Goal: Information Seeking & Learning: Learn about a topic

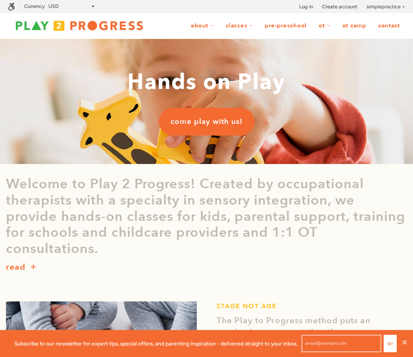
scroll to position [0, 0]
click at [352, 28] on link "OT Camp" at bounding box center [355, 25] width 34 height 15
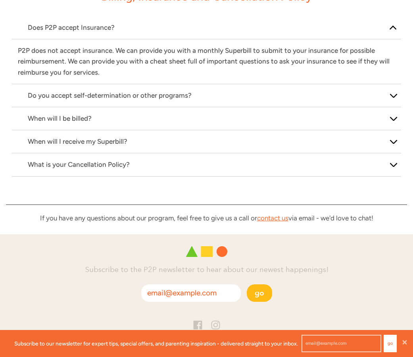
scroll to position [1768, 0]
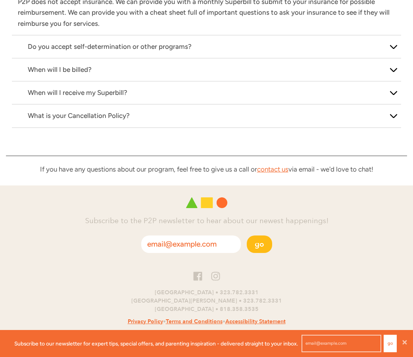
click at [163, 235] on input "email" at bounding box center [191, 243] width 100 height 17
click at [312, 271] on ul at bounding box center [206, 277] width 413 height 13
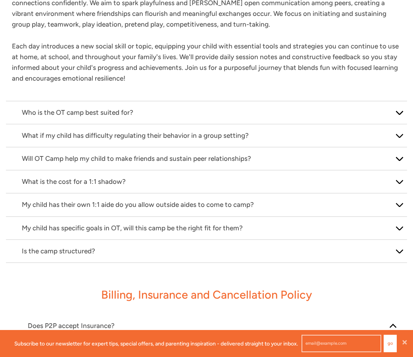
scroll to position [1425, 0]
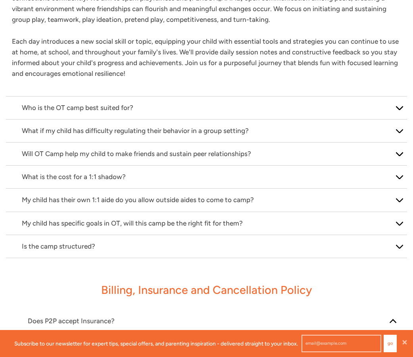
click at [55, 172] on p "What is the cost for a 1:1 shadow?" at bounding box center [207, 177] width 370 height 11
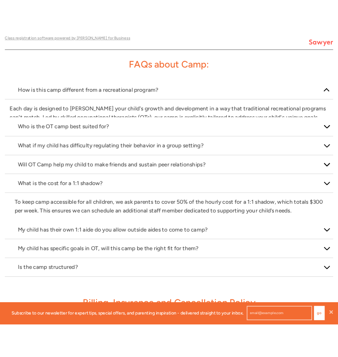
scroll to position [1219, 0]
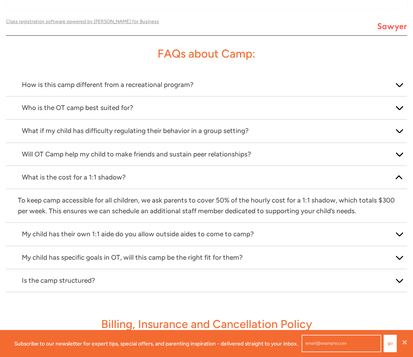
click at [81, 229] on p "My child has their own 1:1 aide do you allow outside aides to come to camp?" at bounding box center [207, 234] width 370 height 11
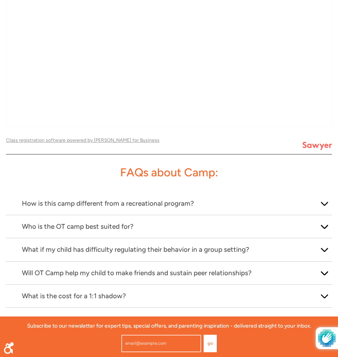
scroll to position [41, 338]
